Goal: Task Accomplishment & Management: Use online tool/utility

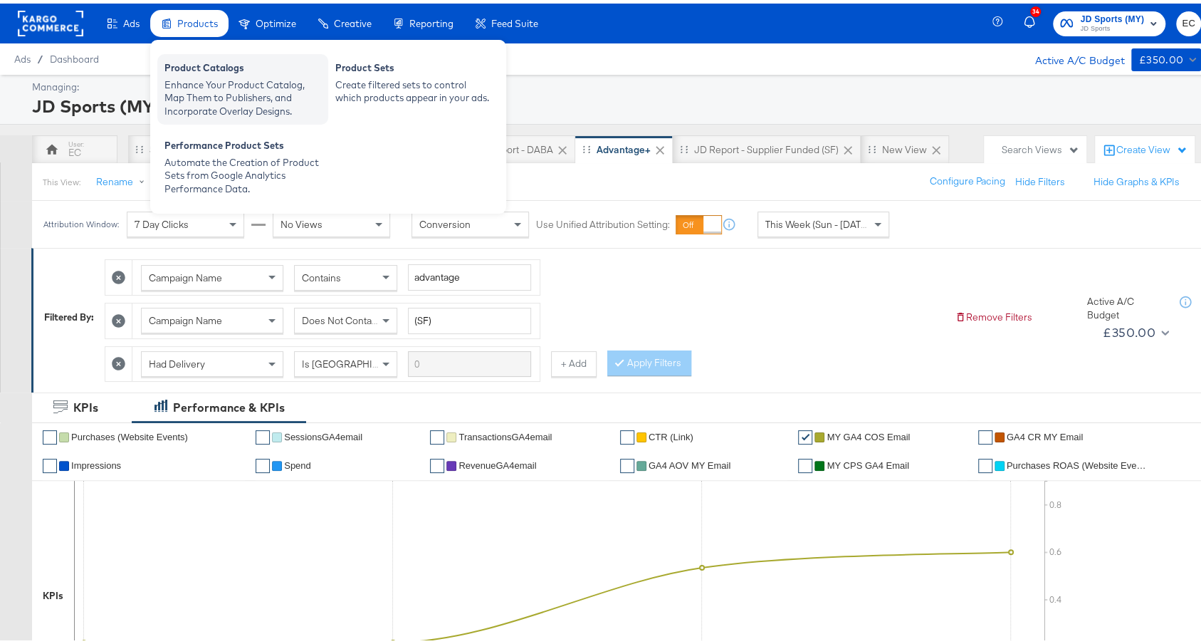
click at [203, 100] on div "Enhance Your Product Catalog, Map Them to Publishers, and Incorporate Overlay D…" at bounding box center [242, 95] width 157 height 40
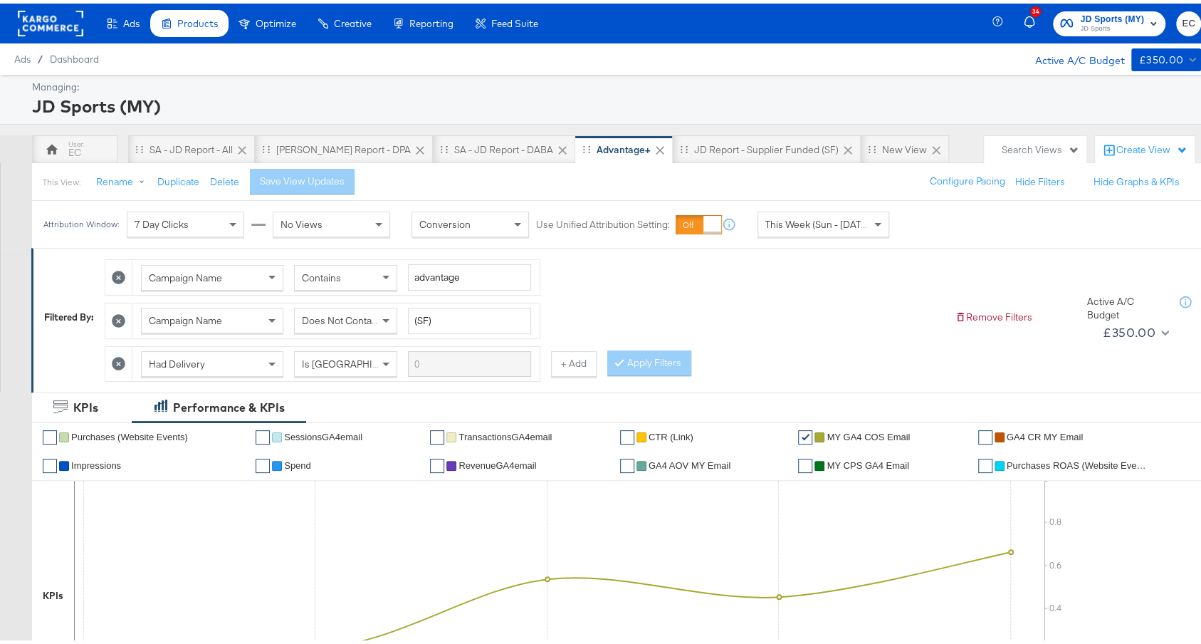
scroll to position [535, 0]
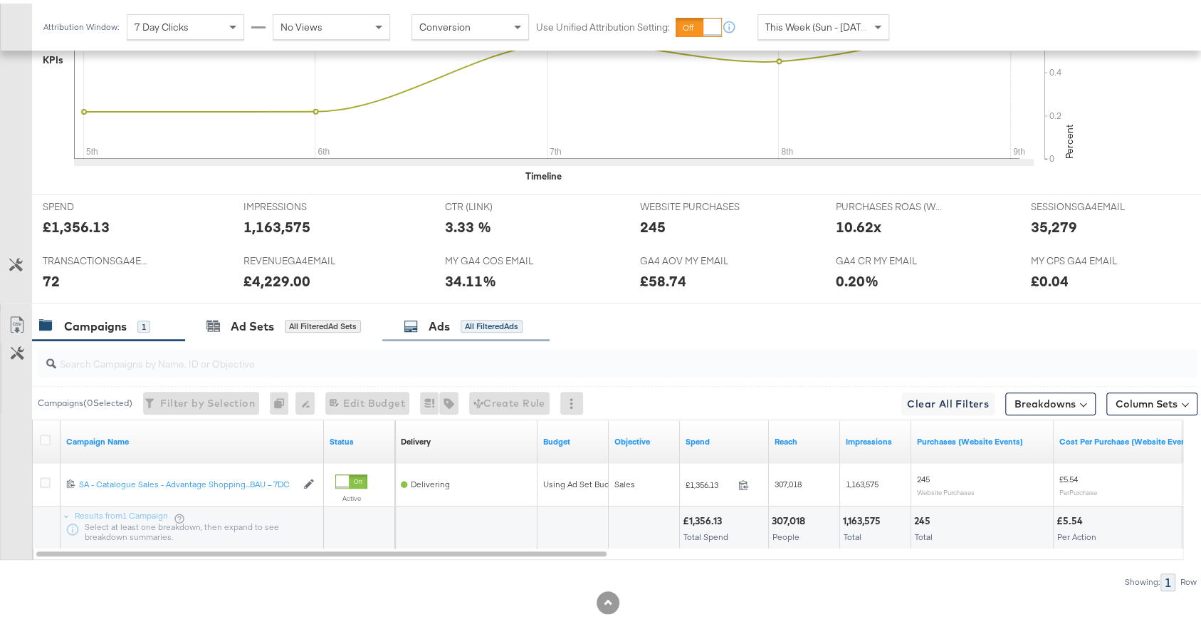
click at [515, 325] on div "Ads All Filtered Ads" at bounding box center [465, 323] width 167 height 31
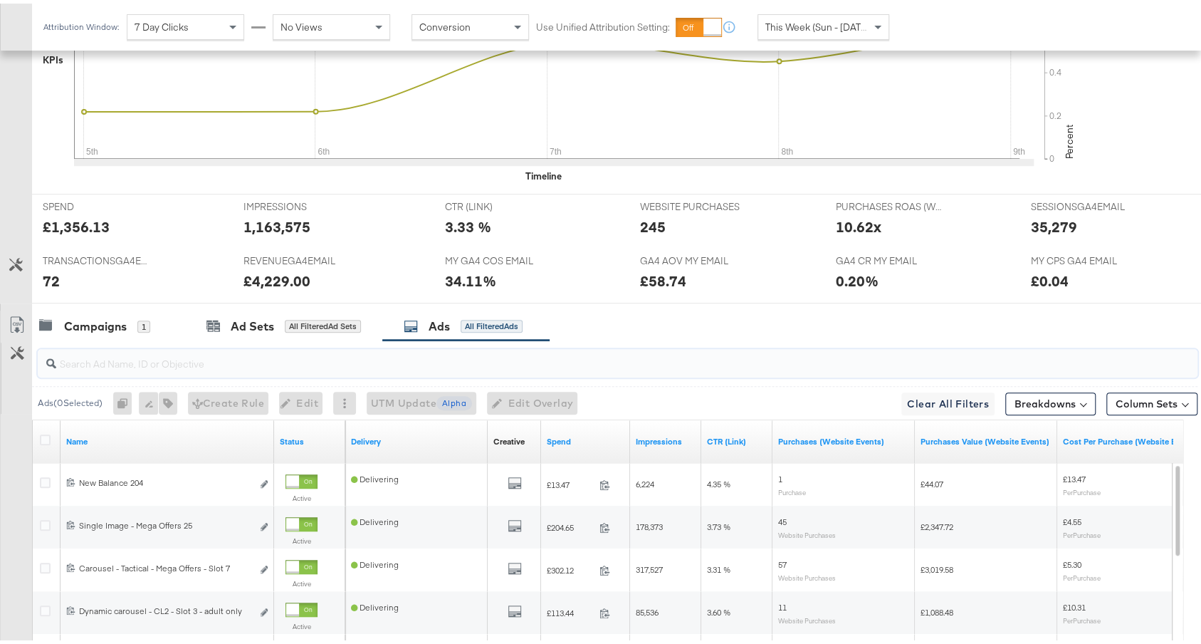
click at [509, 349] on input "search" at bounding box center [574, 354] width 1036 height 28
click at [510, 361] on input "search" at bounding box center [574, 354] width 1036 height 28
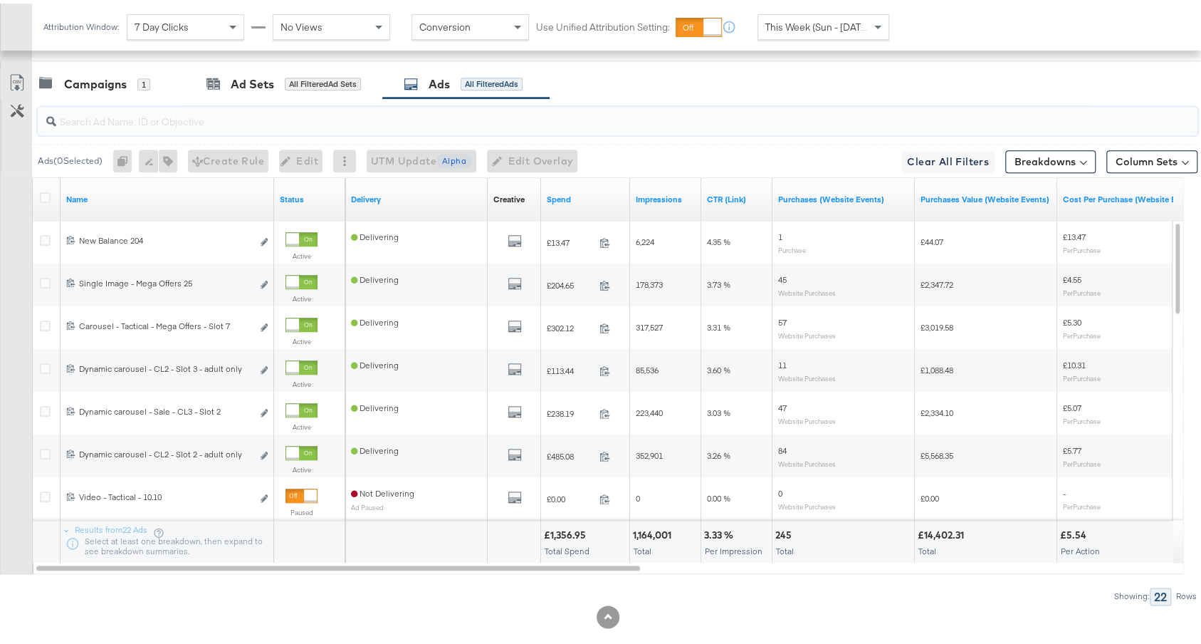
scroll to position [792, 0]
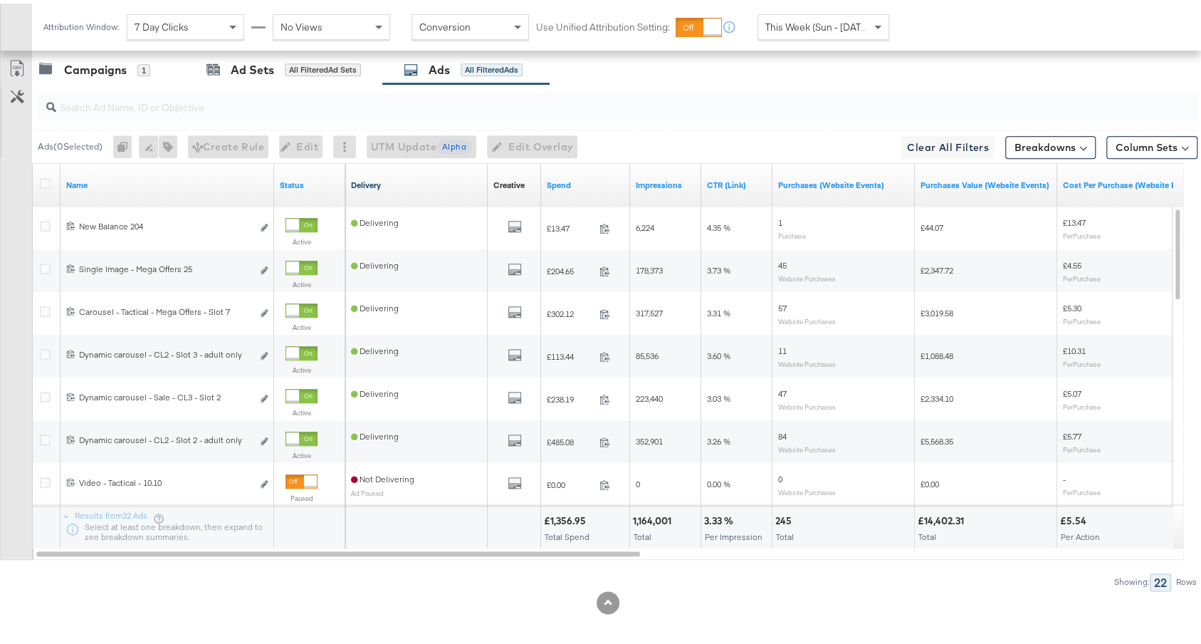
click at [434, 176] on link "Delivery" at bounding box center [416, 181] width 131 height 11
click at [434, 176] on link "Delivery ↓" at bounding box center [416, 181] width 131 height 11
click at [585, 176] on link "Spend" at bounding box center [586, 181] width 78 height 11
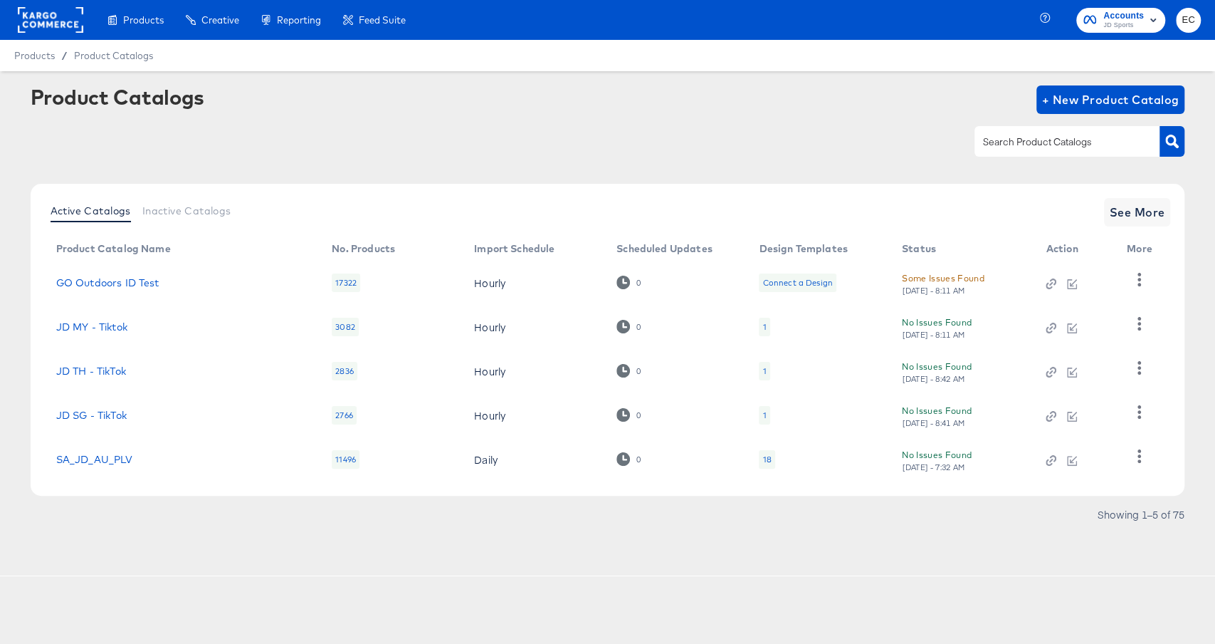
click at [975, 130] on div at bounding box center [1067, 141] width 185 height 30
type input "my"
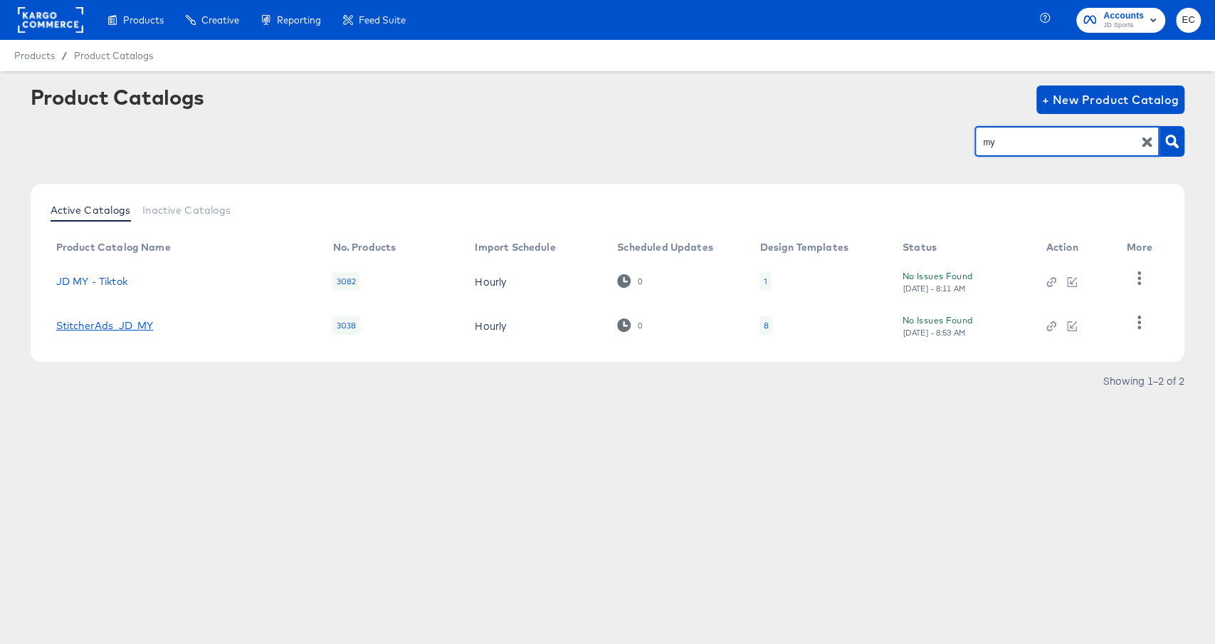
click at [120, 328] on link "StitcherAds_JD_MY" at bounding box center [105, 325] width 98 height 11
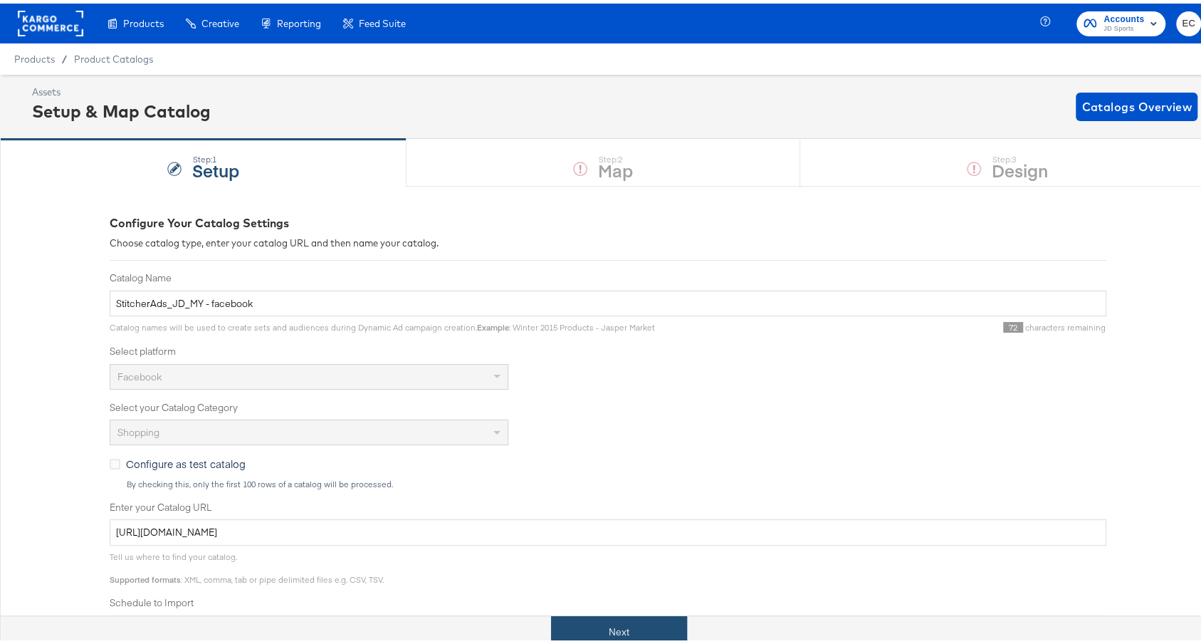
click at [593, 631] on button "Next" at bounding box center [619, 628] width 136 height 32
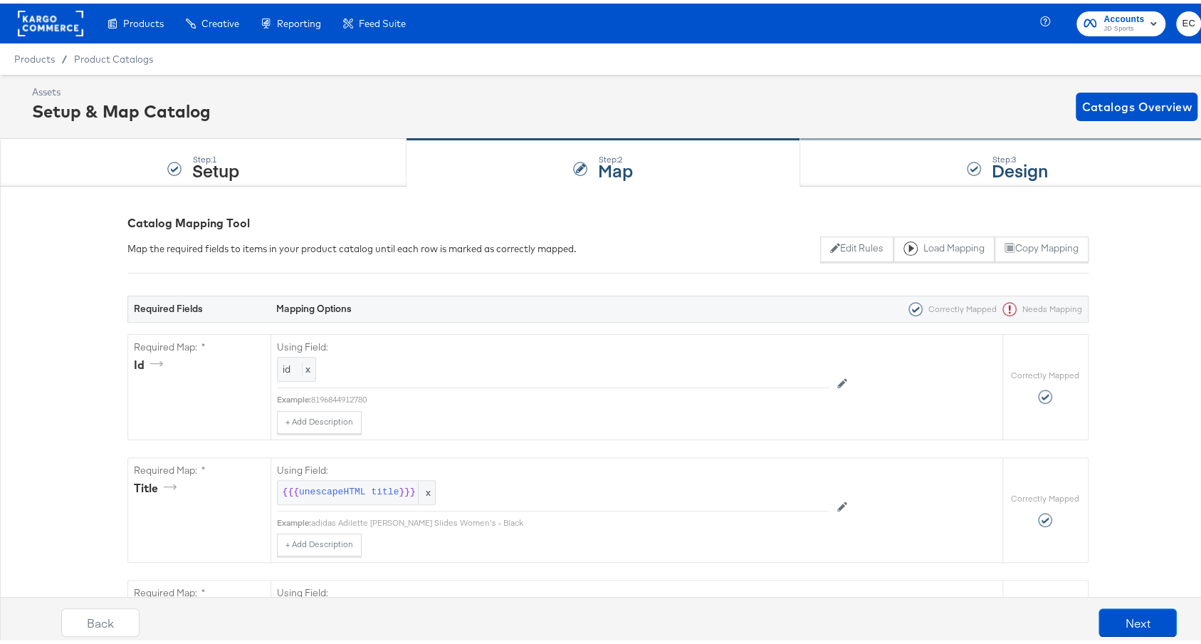
click at [914, 154] on div "Step: 3 Design" at bounding box center [1007, 159] width 415 height 47
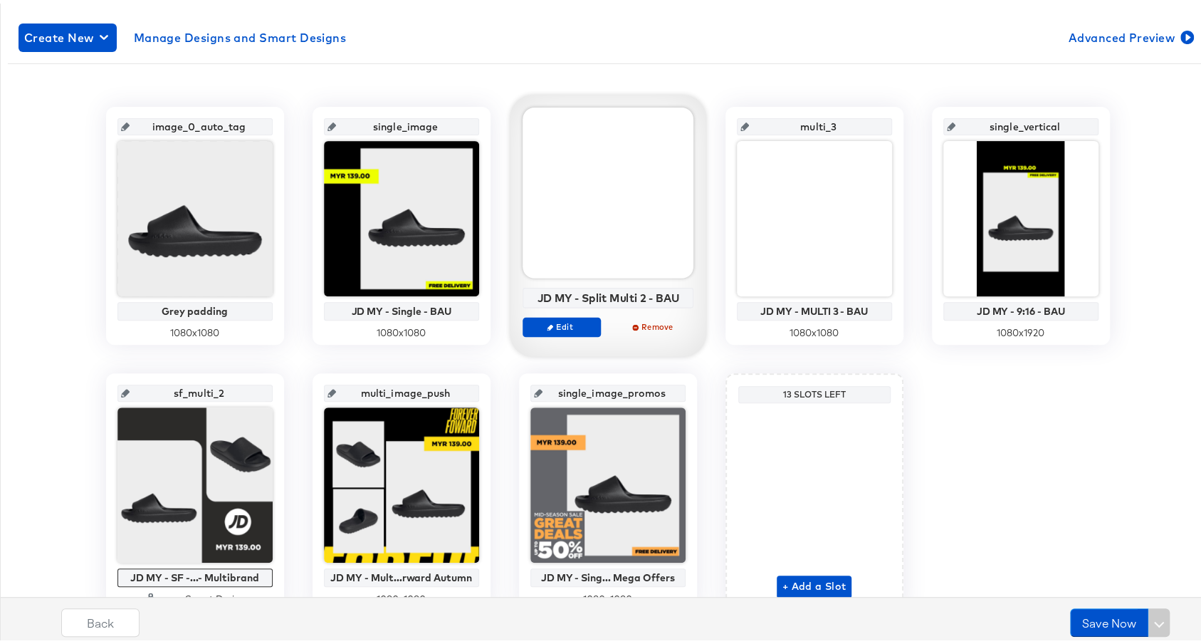
scroll to position [300, 0]
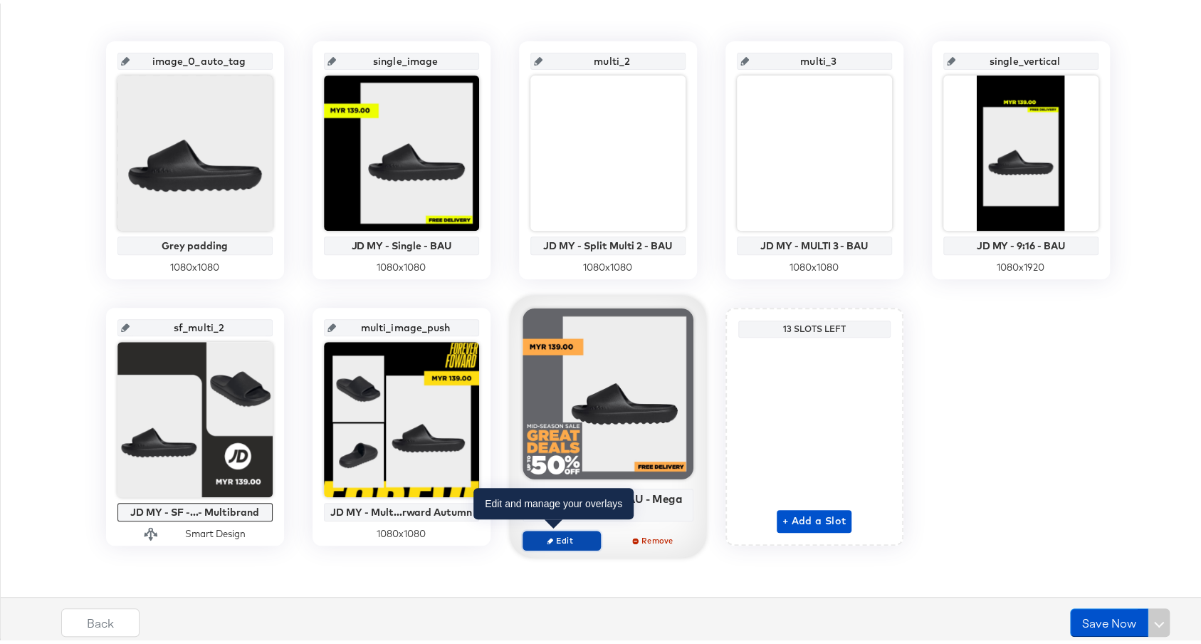
click at [541, 527] on button "Edit" at bounding box center [562, 537] width 78 height 20
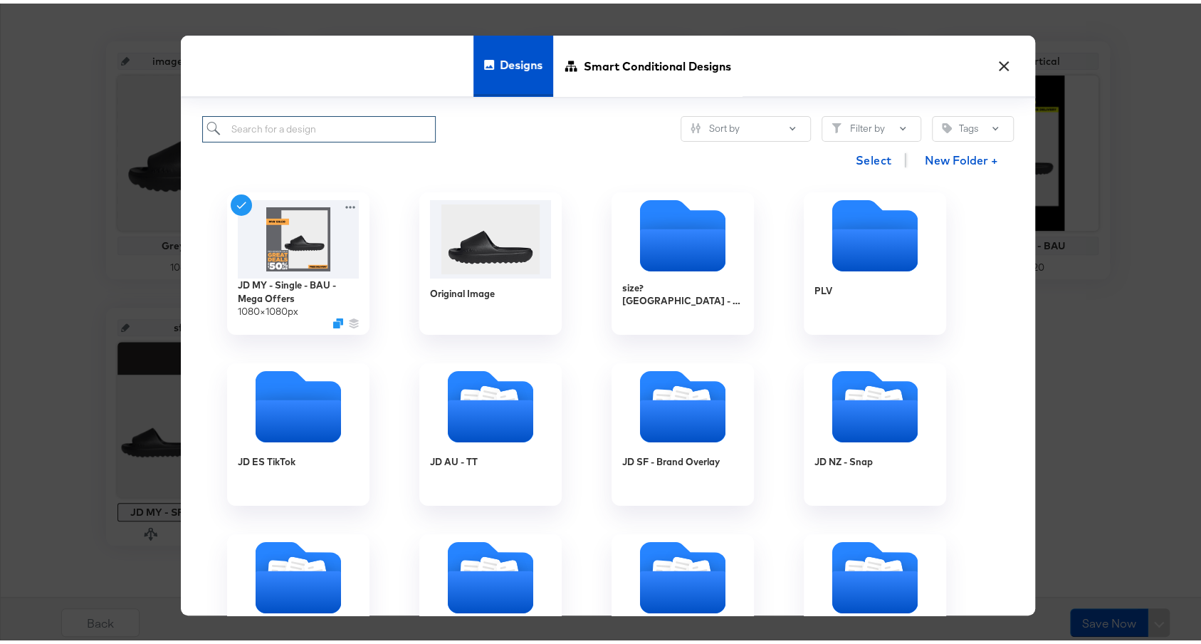
click at [365, 124] on input "search" at bounding box center [319, 126] width 234 height 26
type input "my"
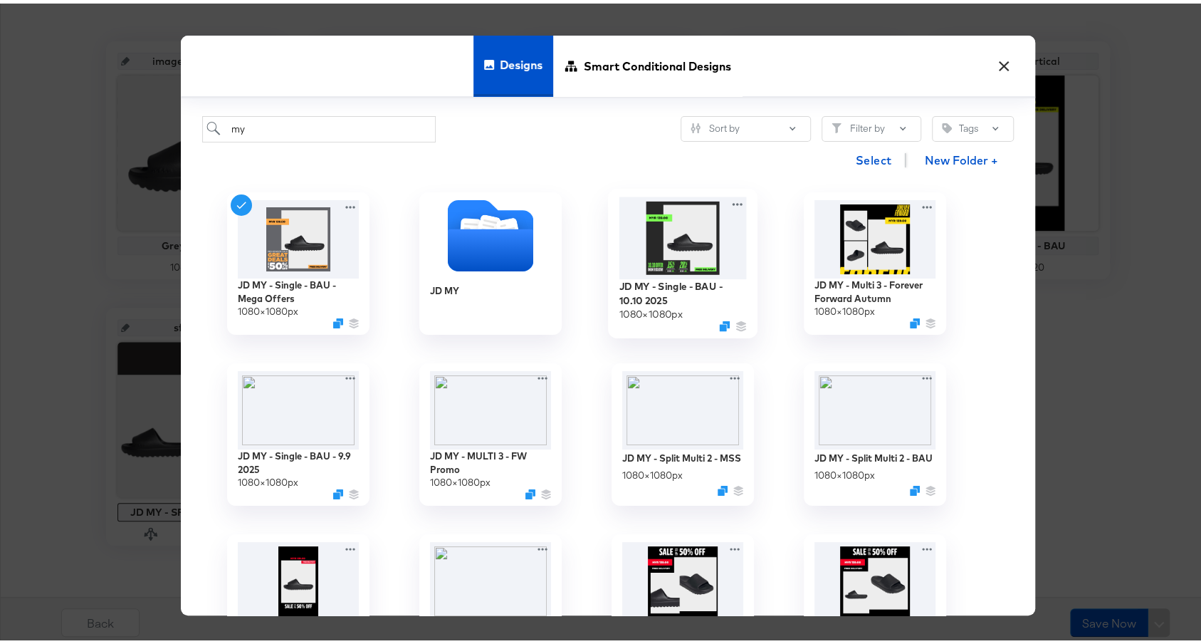
click at [703, 214] on img at bounding box center [682, 235] width 127 height 82
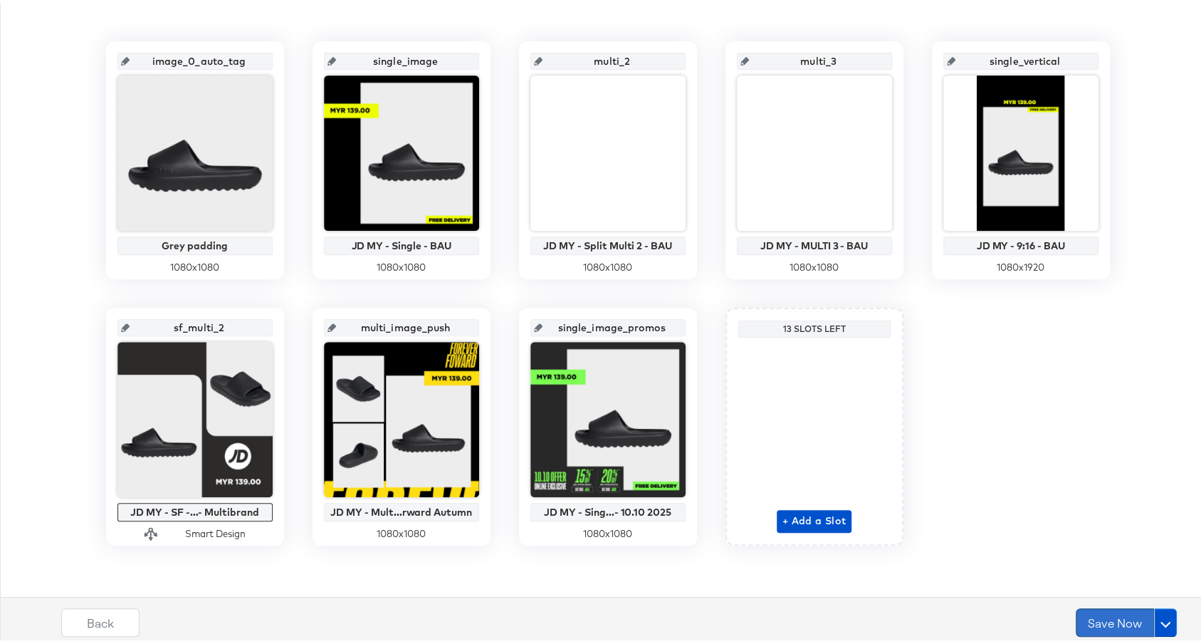
click at [1095, 623] on button "Save Now" at bounding box center [1115, 619] width 78 height 28
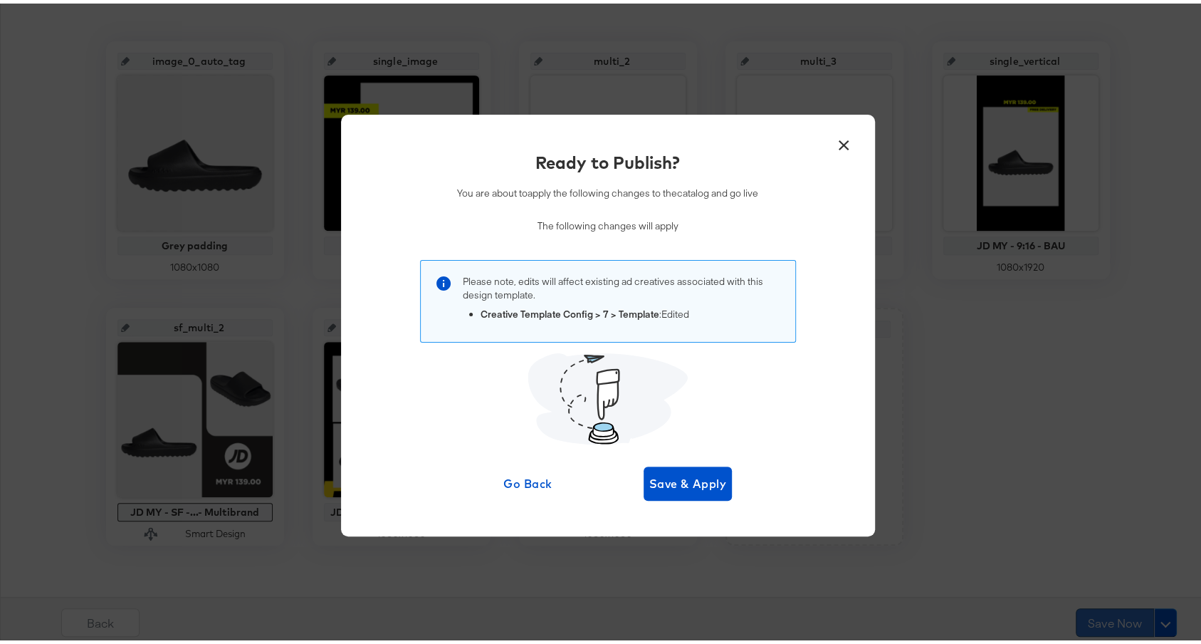
scroll to position [0, 0]
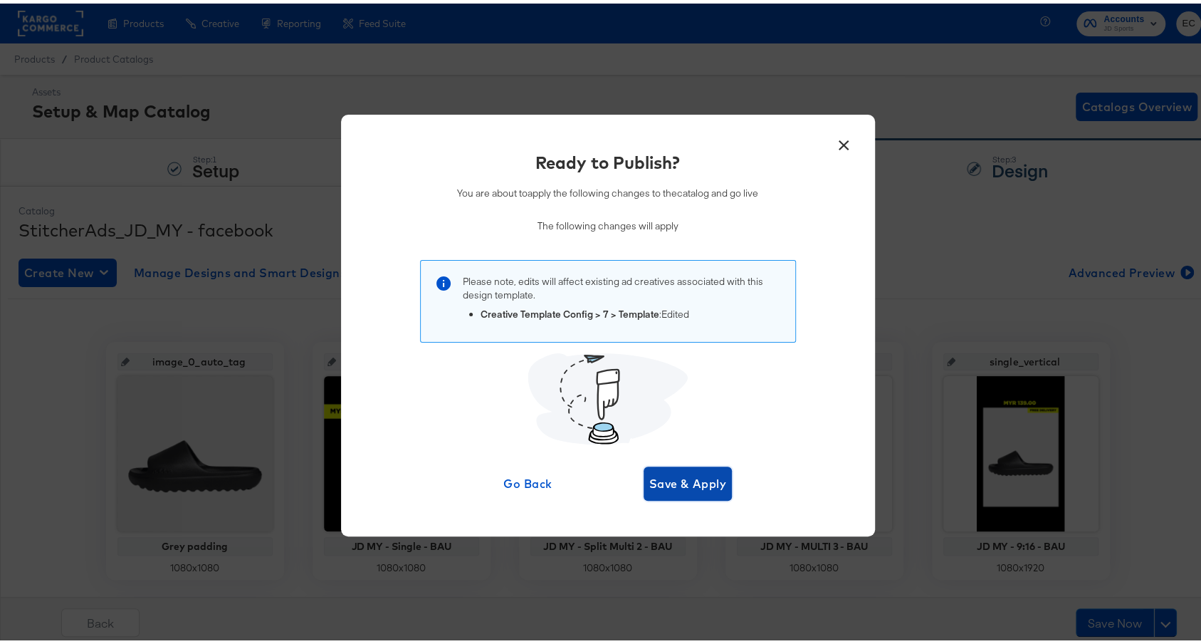
click at [681, 476] on span "Save & Apply" at bounding box center [688, 480] width 78 height 20
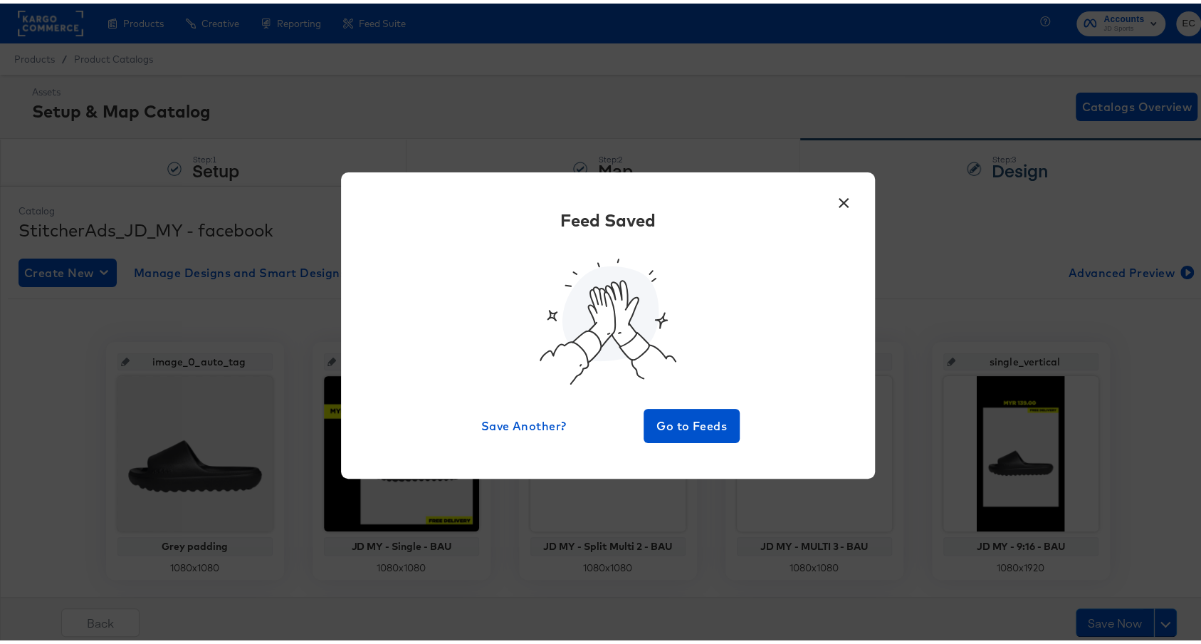
click at [839, 199] on button "×" at bounding box center [845, 196] width 26 height 26
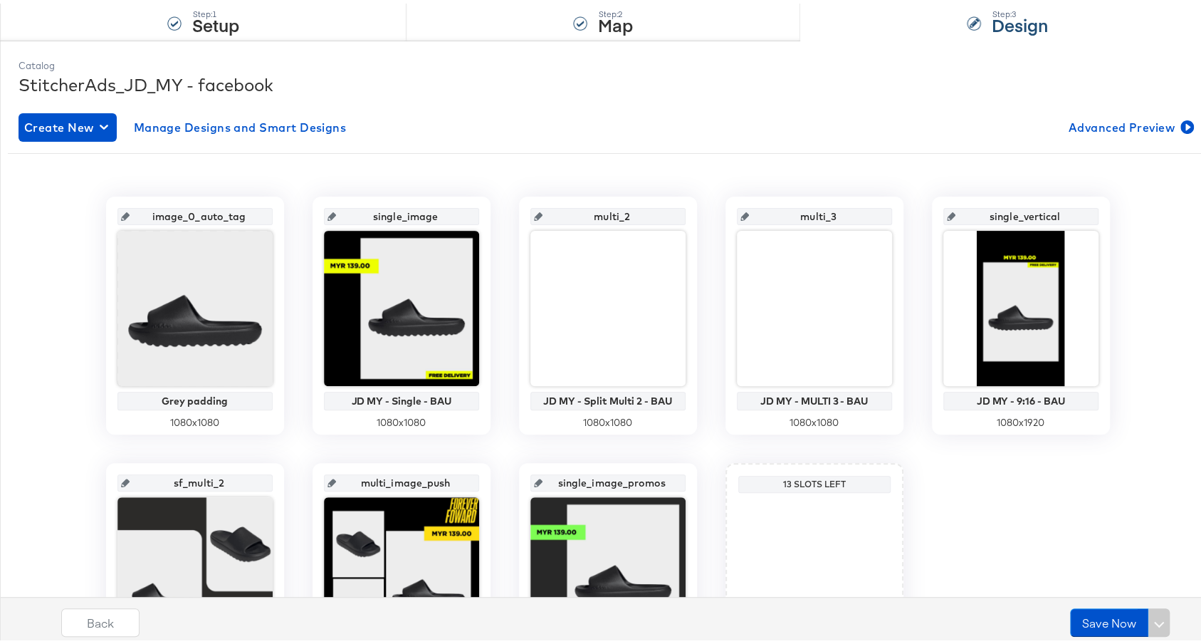
scroll to position [300, 0]
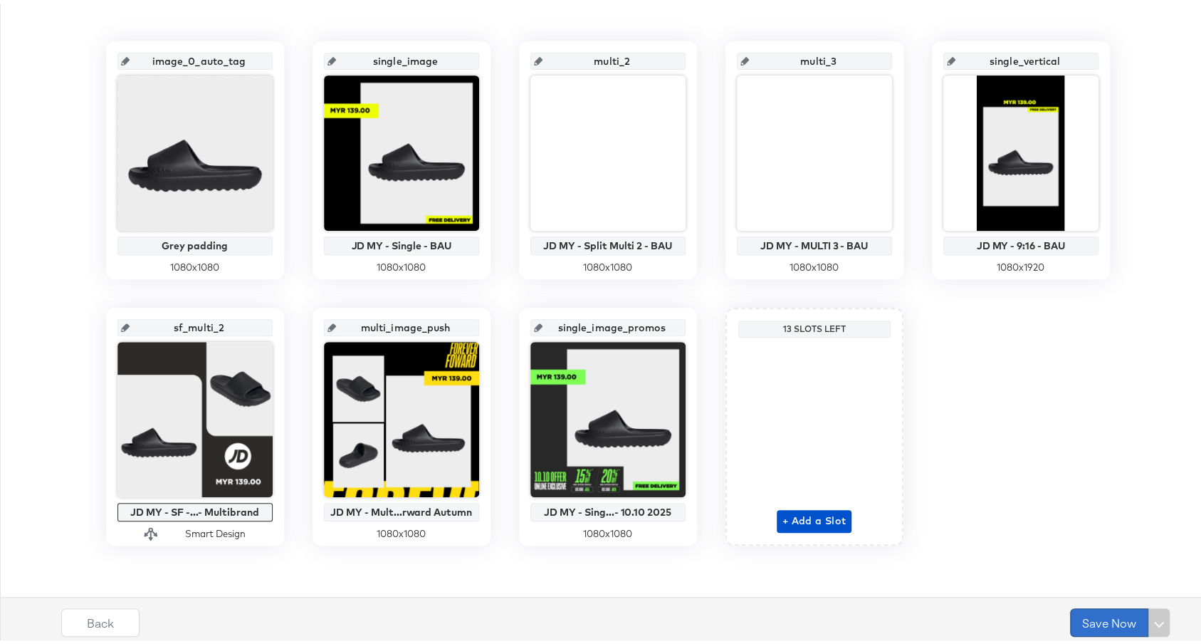
click at [1088, 614] on button "Save Now" at bounding box center [1109, 619] width 78 height 28
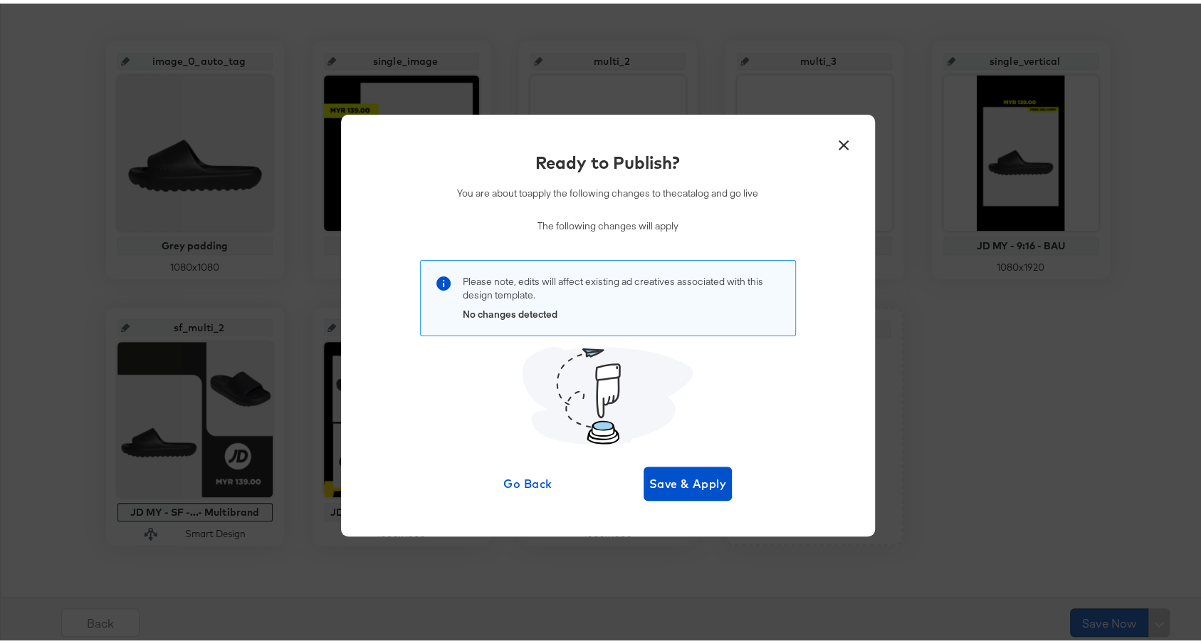
scroll to position [0, 0]
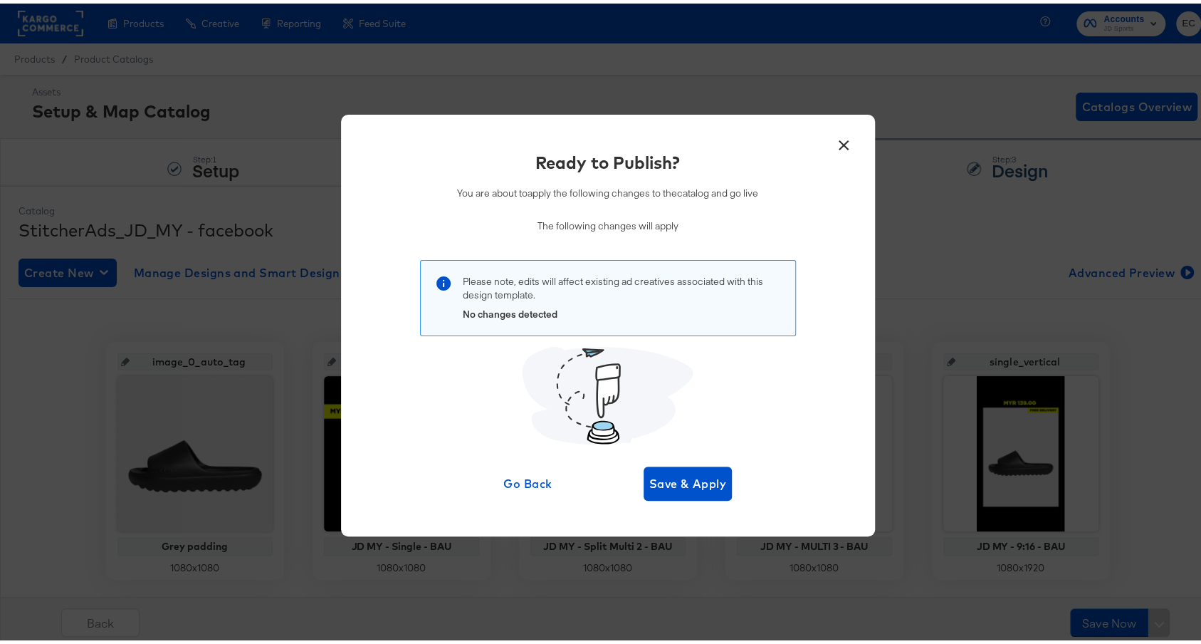
click at [841, 143] on button "×" at bounding box center [845, 138] width 26 height 26
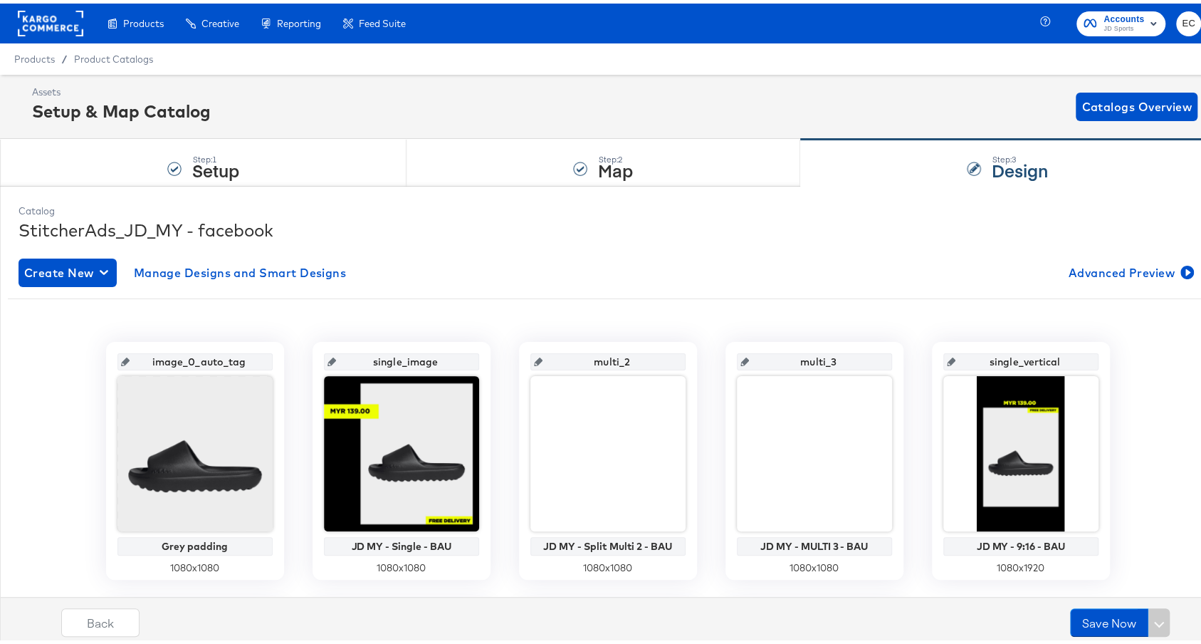
click at [66, 26] on rect at bounding box center [51, 20] width 66 height 26
